Goal: Navigation & Orientation: Find specific page/section

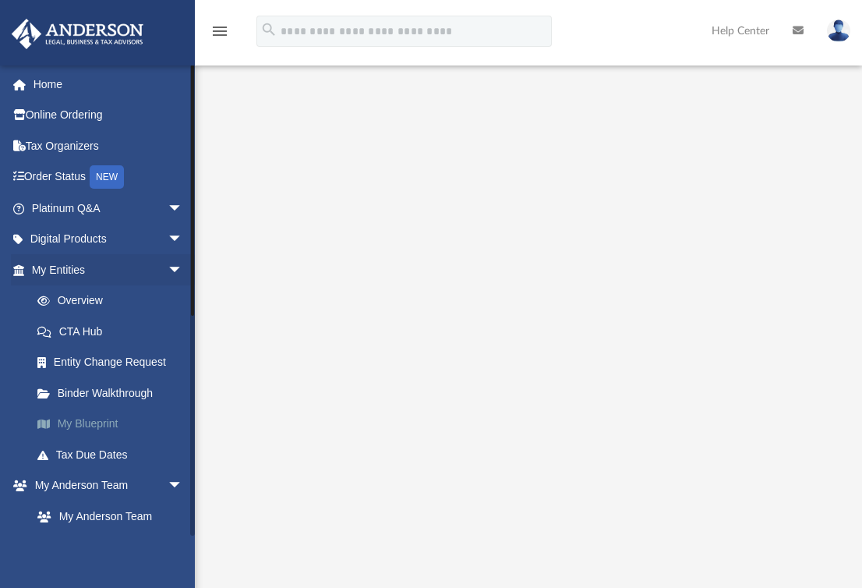
click at [115, 425] on link "My Blueprint" at bounding box center [114, 424] width 185 height 31
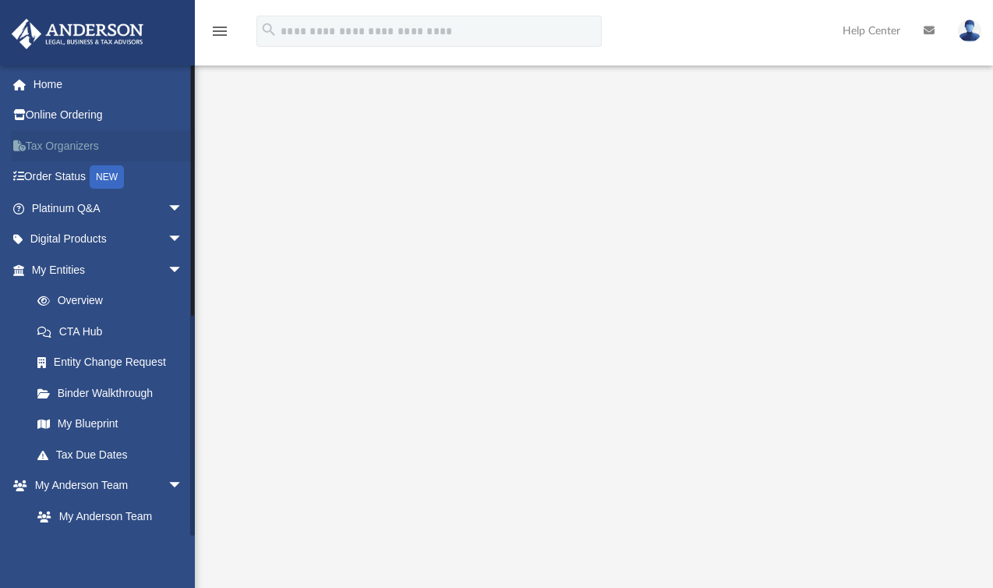
click at [96, 143] on link "Tax Organizers" at bounding box center [109, 145] width 196 height 31
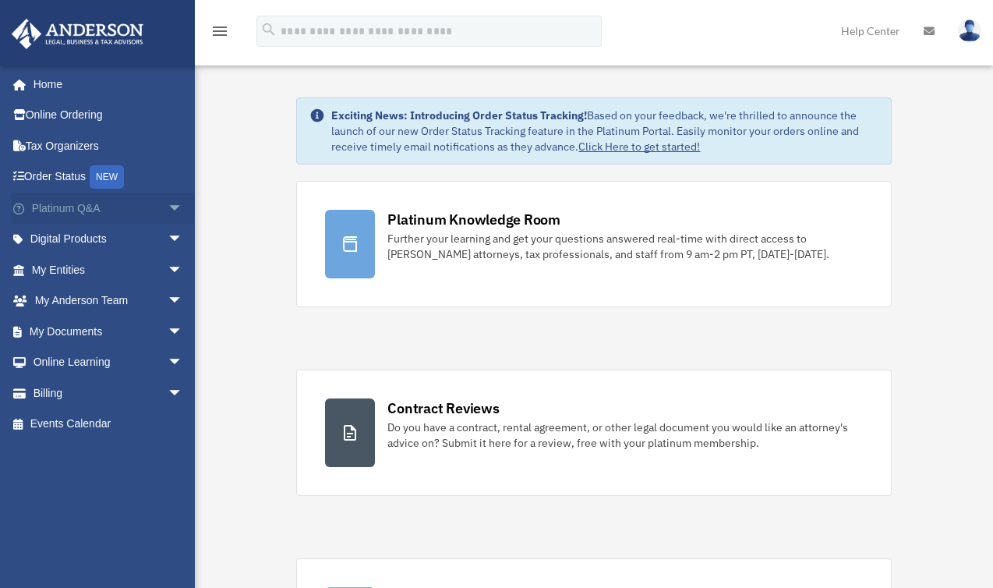
click at [168, 205] on span "arrow_drop_down" at bounding box center [183, 209] width 31 height 32
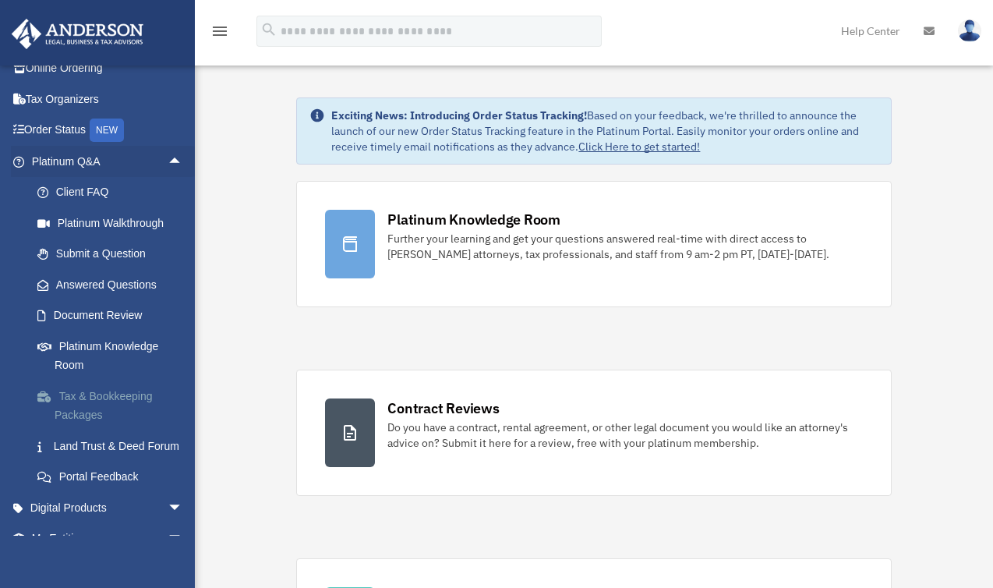
scroll to position [48, 0]
click at [122, 392] on link "Tax & Bookkeeping Packages" at bounding box center [114, 404] width 185 height 50
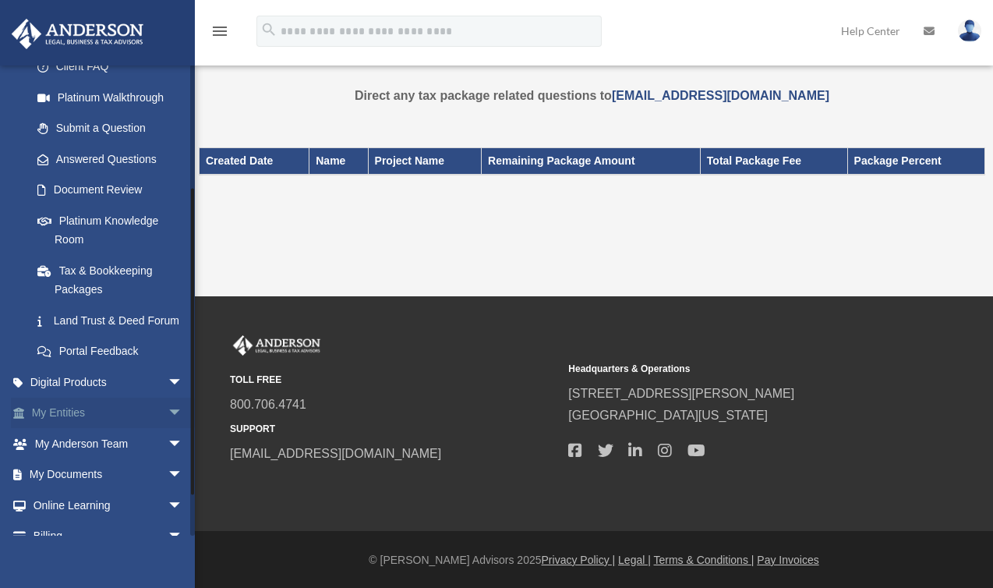
scroll to position [182, 0]
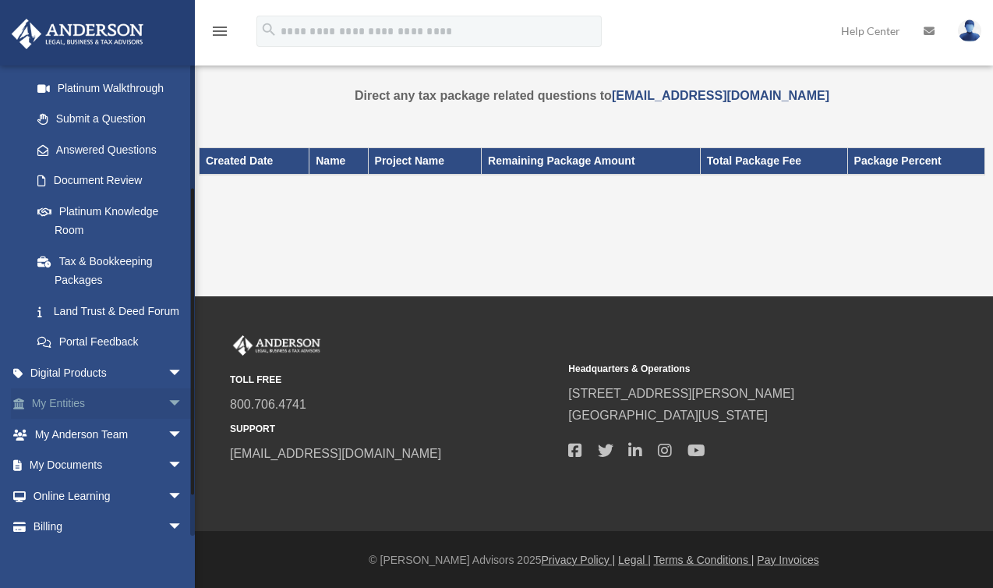
click at [168, 420] on span "arrow_drop_down" at bounding box center [183, 404] width 31 height 32
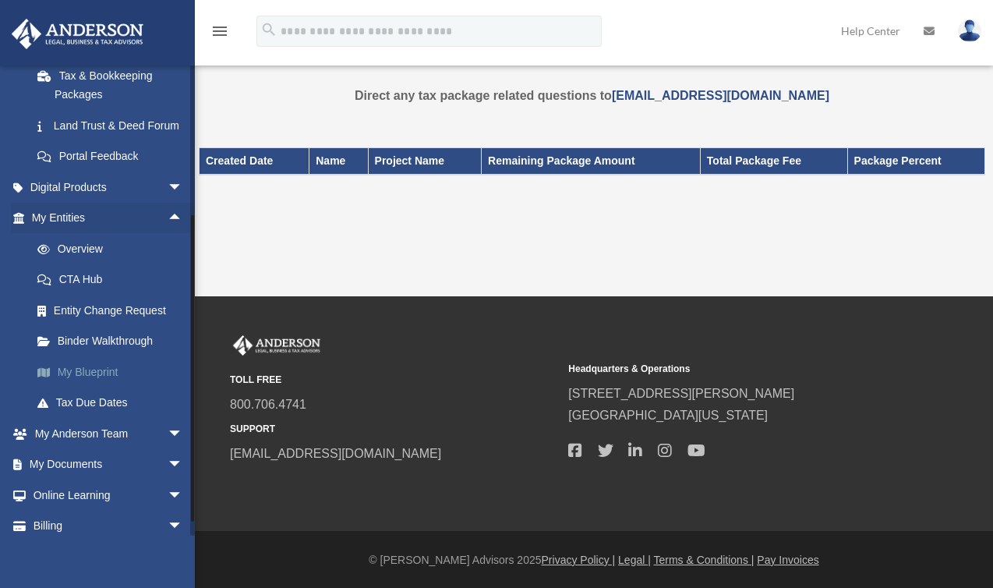
scroll to position [392, 0]
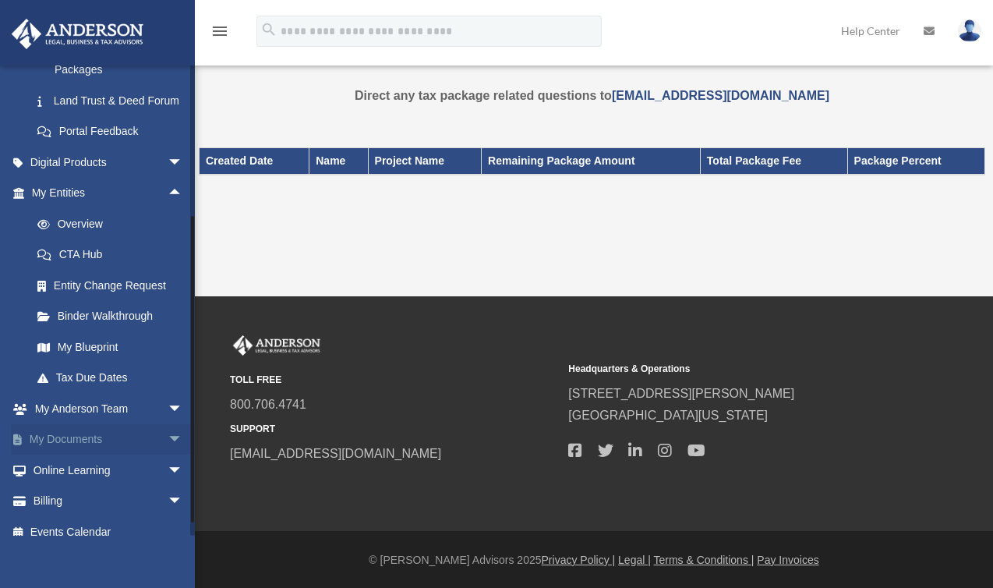
click at [168, 454] on span "arrow_drop_down" at bounding box center [183, 440] width 31 height 32
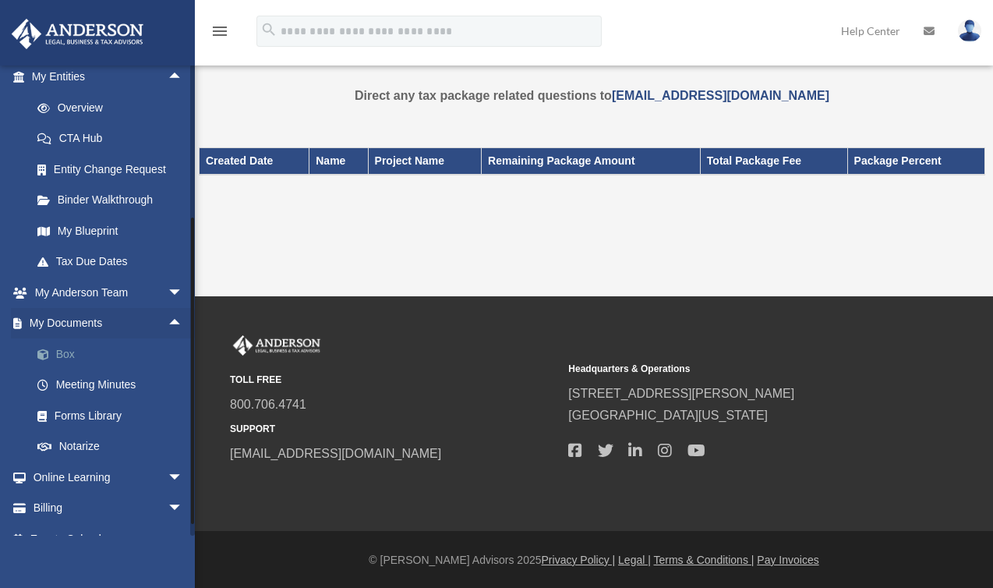
scroll to position [511, 0]
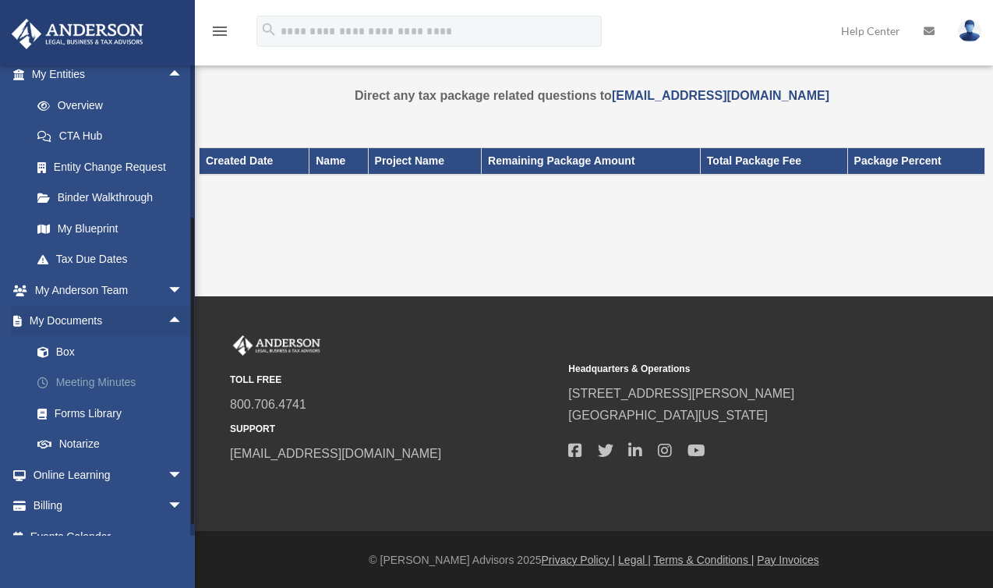
click at [127, 398] on link "Meeting Minutes" at bounding box center [114, 382] width 185 height 31
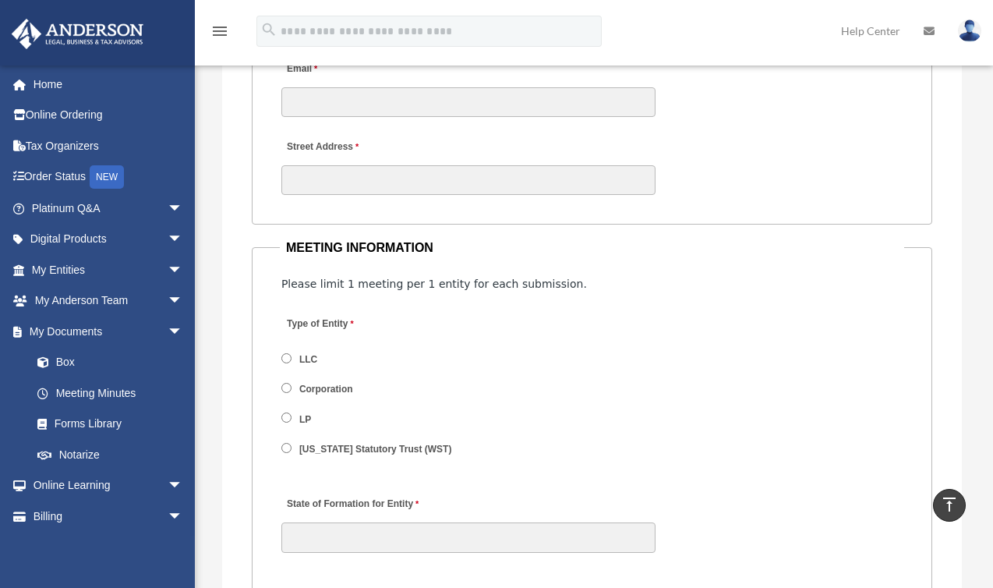
scroll to position [2037, 0]
click at [150, 484] on link "Online Learning arrow_drop_down" at bounding box center [109, 485] width 196 height 31
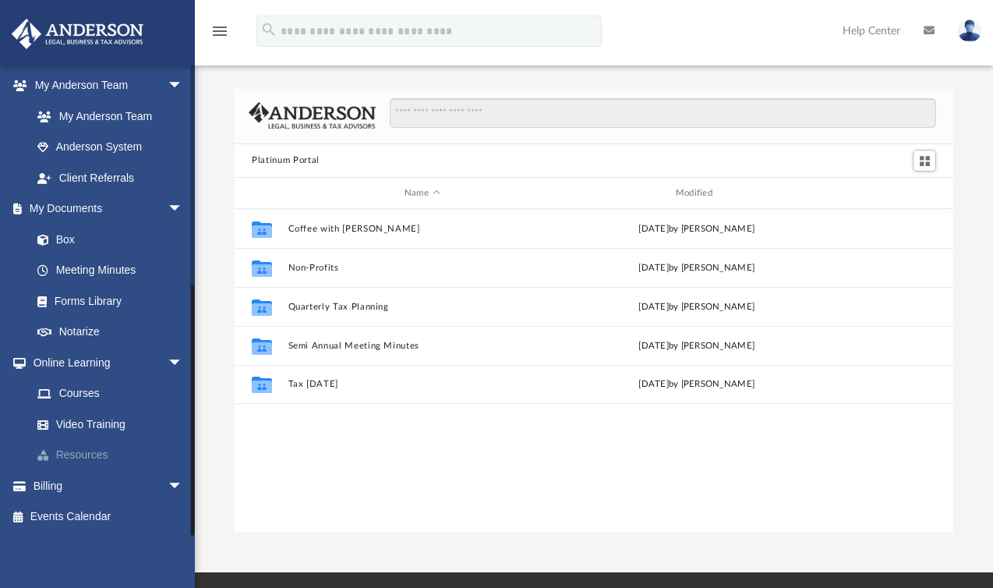
scroll to position [342, 706]
